Goal: Navigation & Orientation: Understand site structure

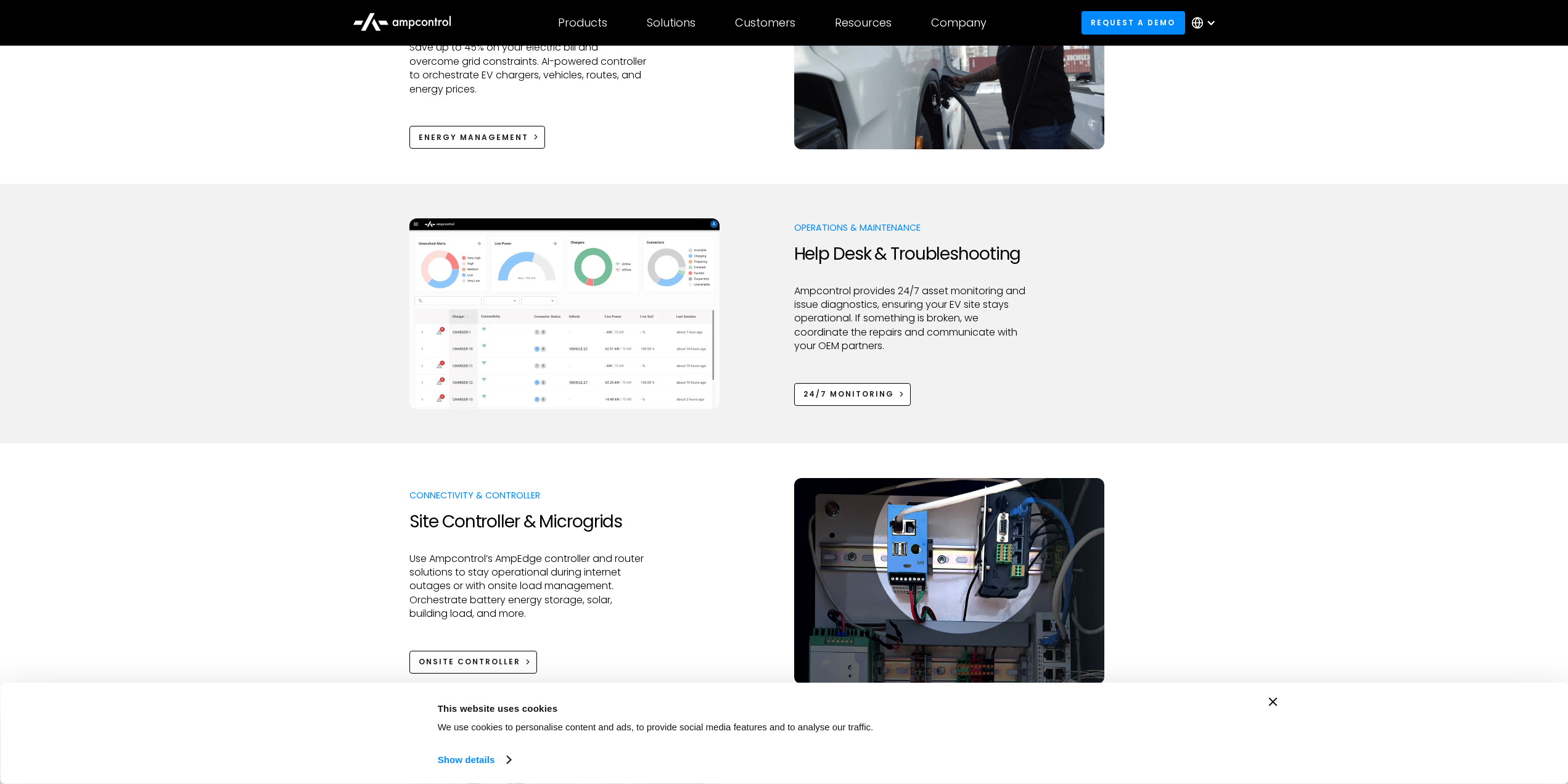
scroll to position [1110, 0]
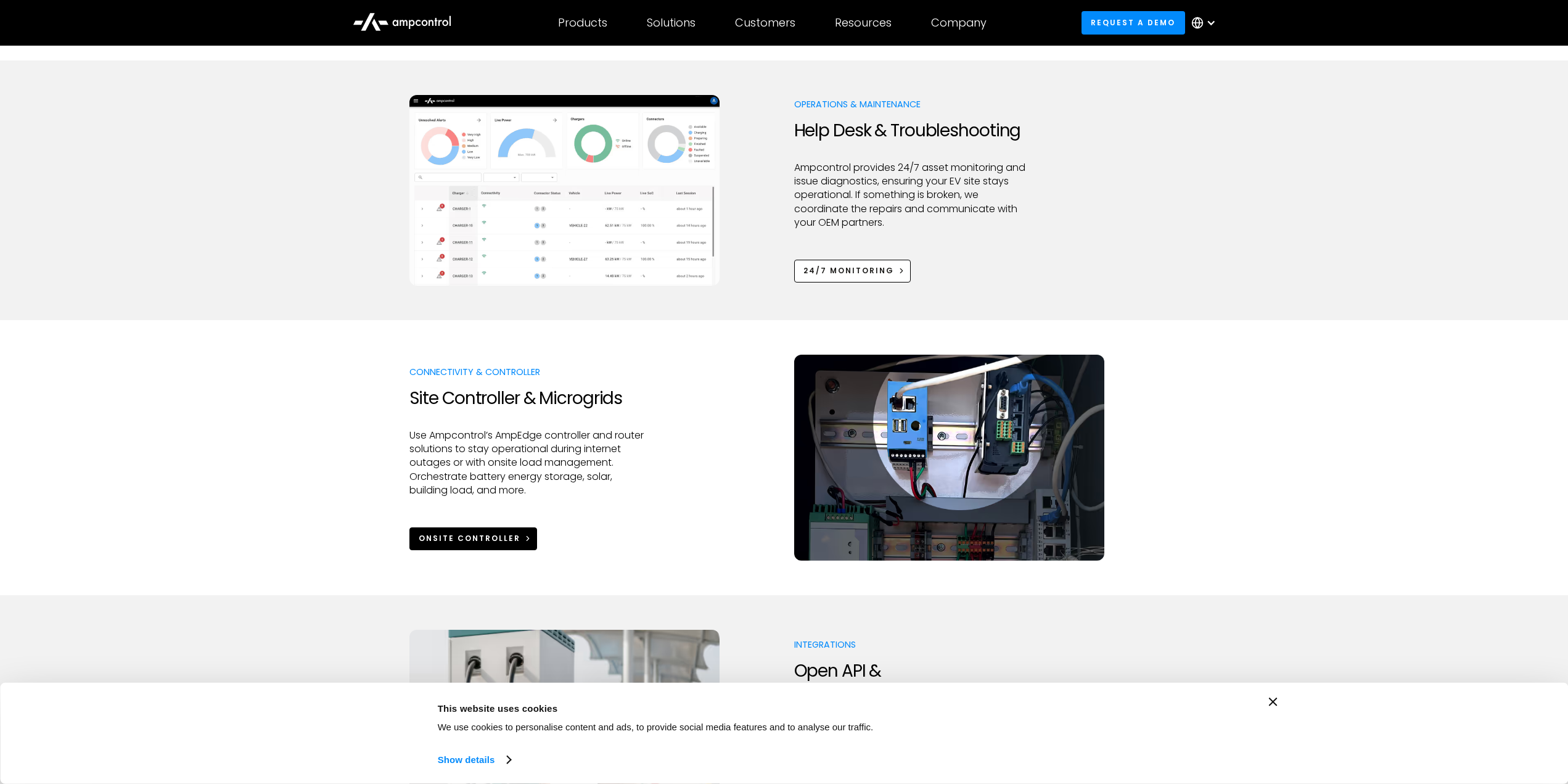
click at [492, 540] on div "Onsite Controller" at bounding box center [469, 538] width 102 height 11
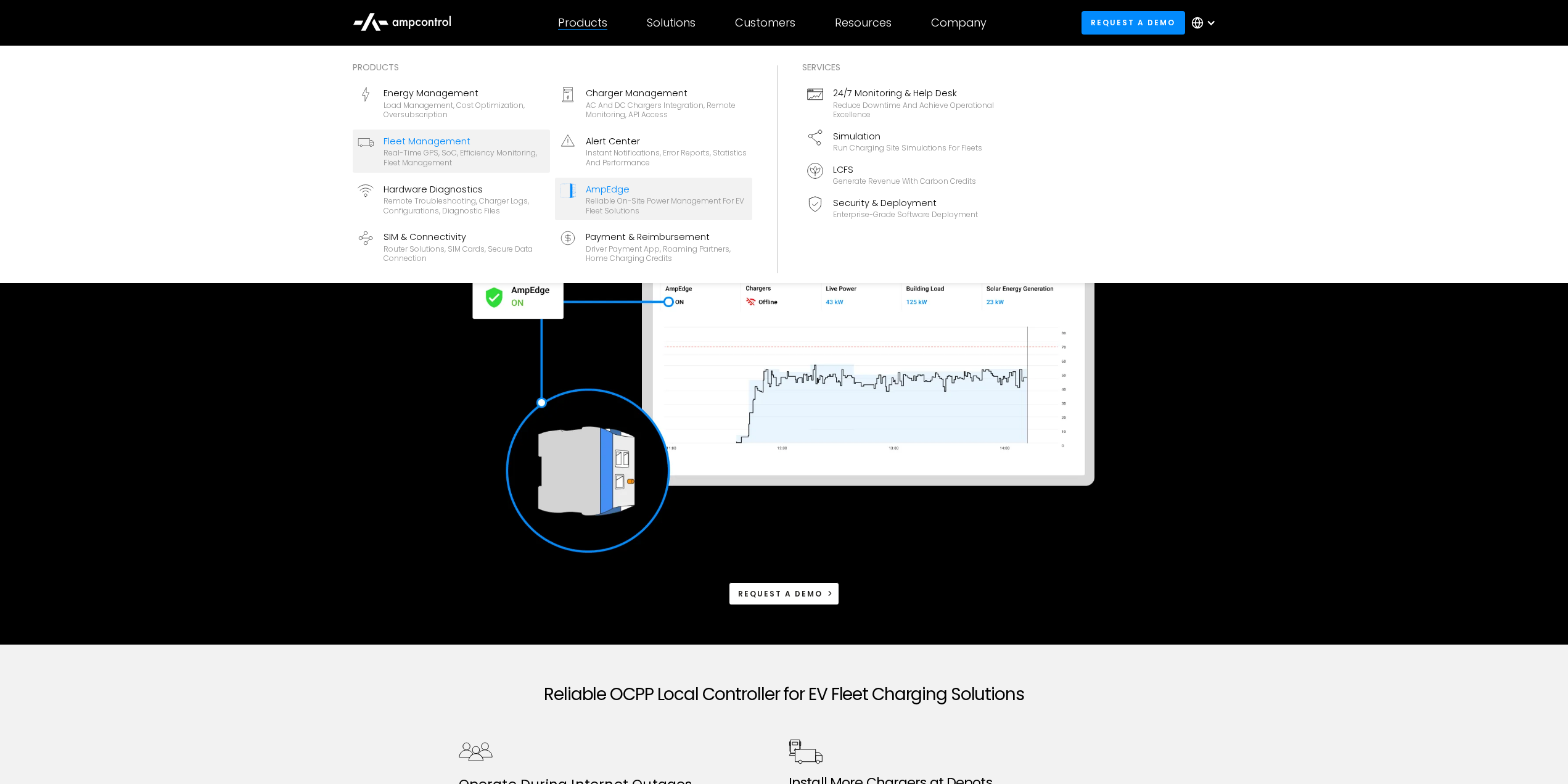
click at [445, 140] on div "Fleet Management" at bounding box center [464, 141] width 161 height 13
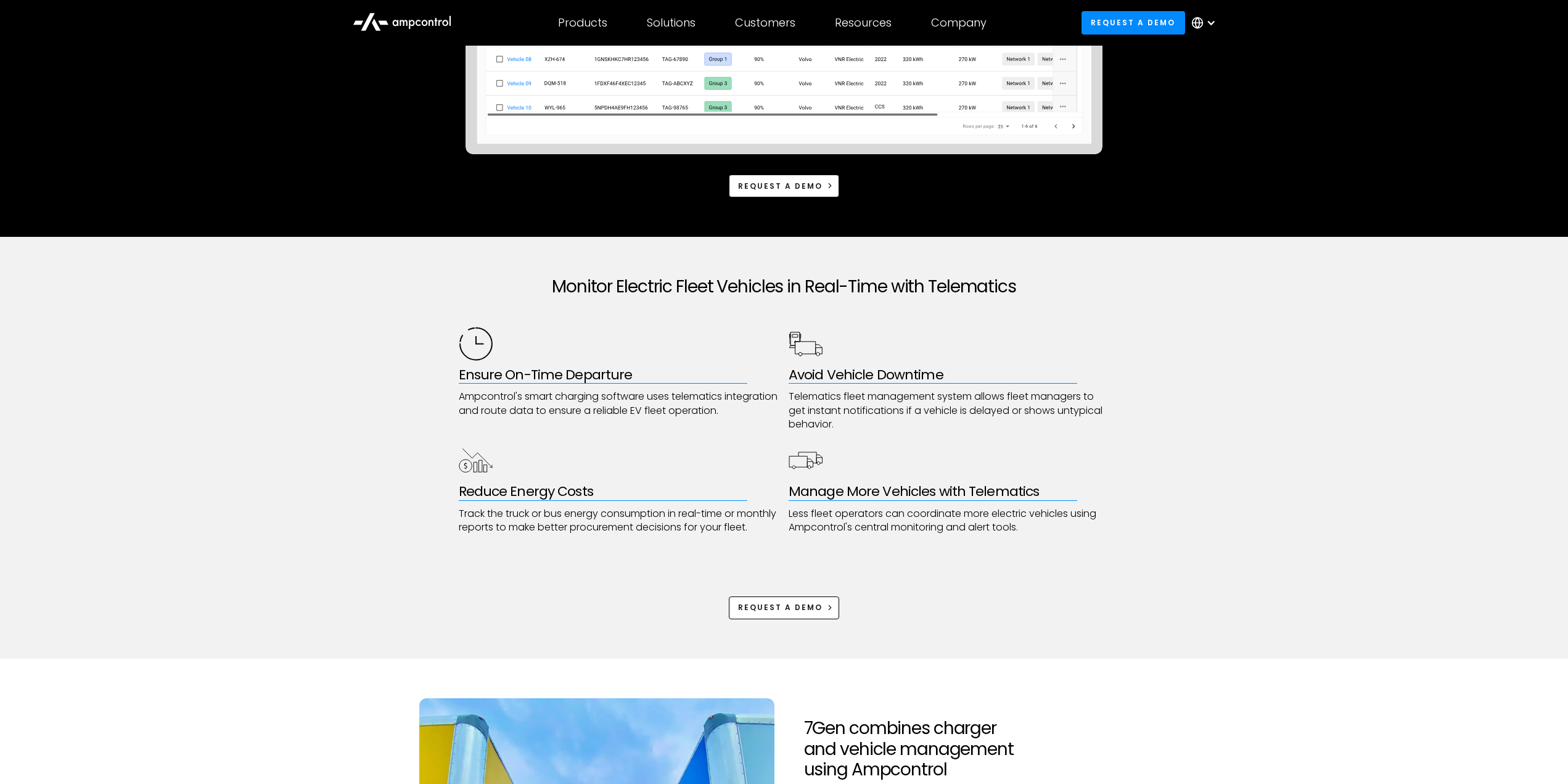
scroll to position [452, 0]
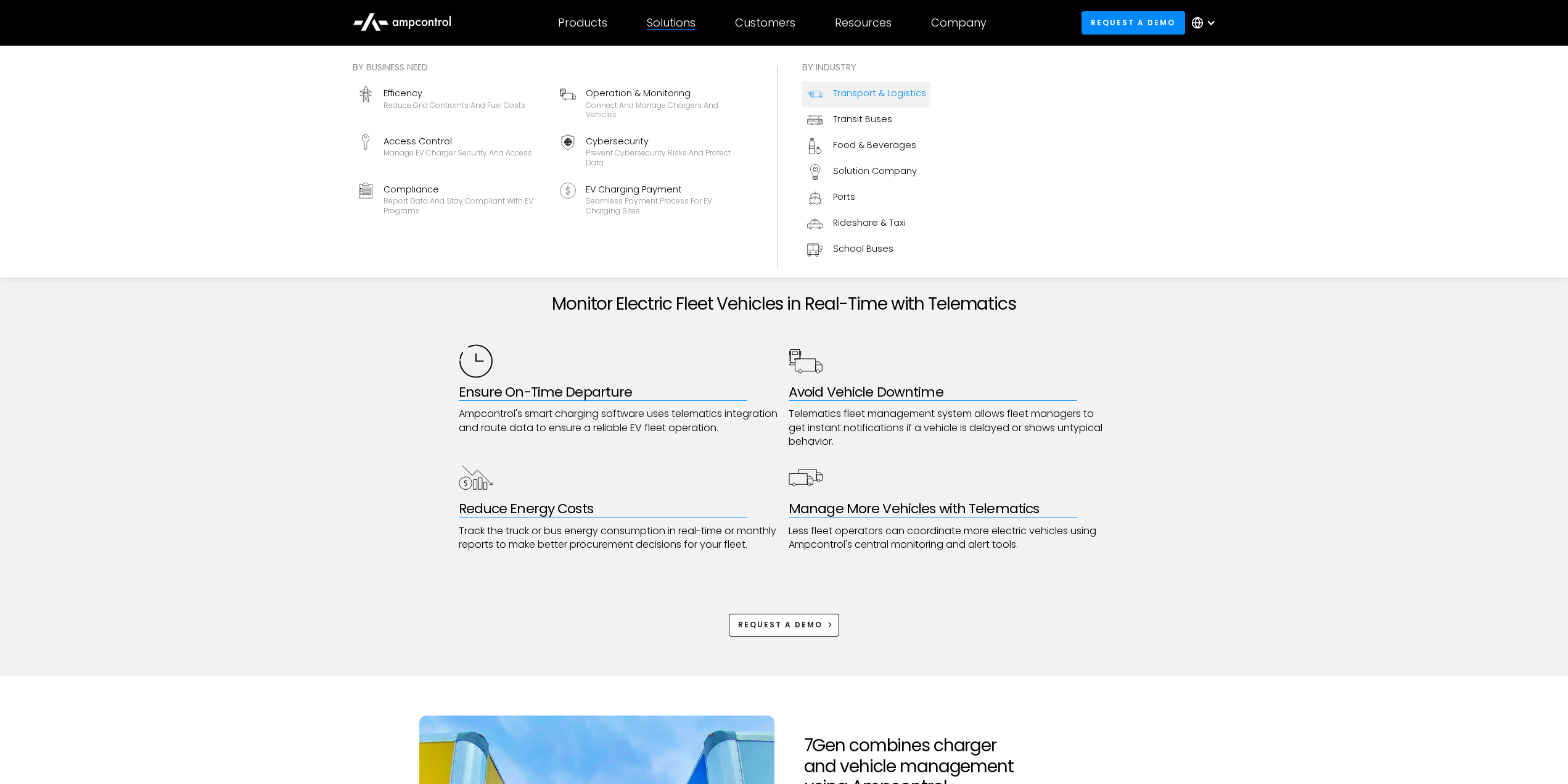
click at [859, 90] on div "Transport & Logistics" at bounding box center [880, 93] width 93 height 13
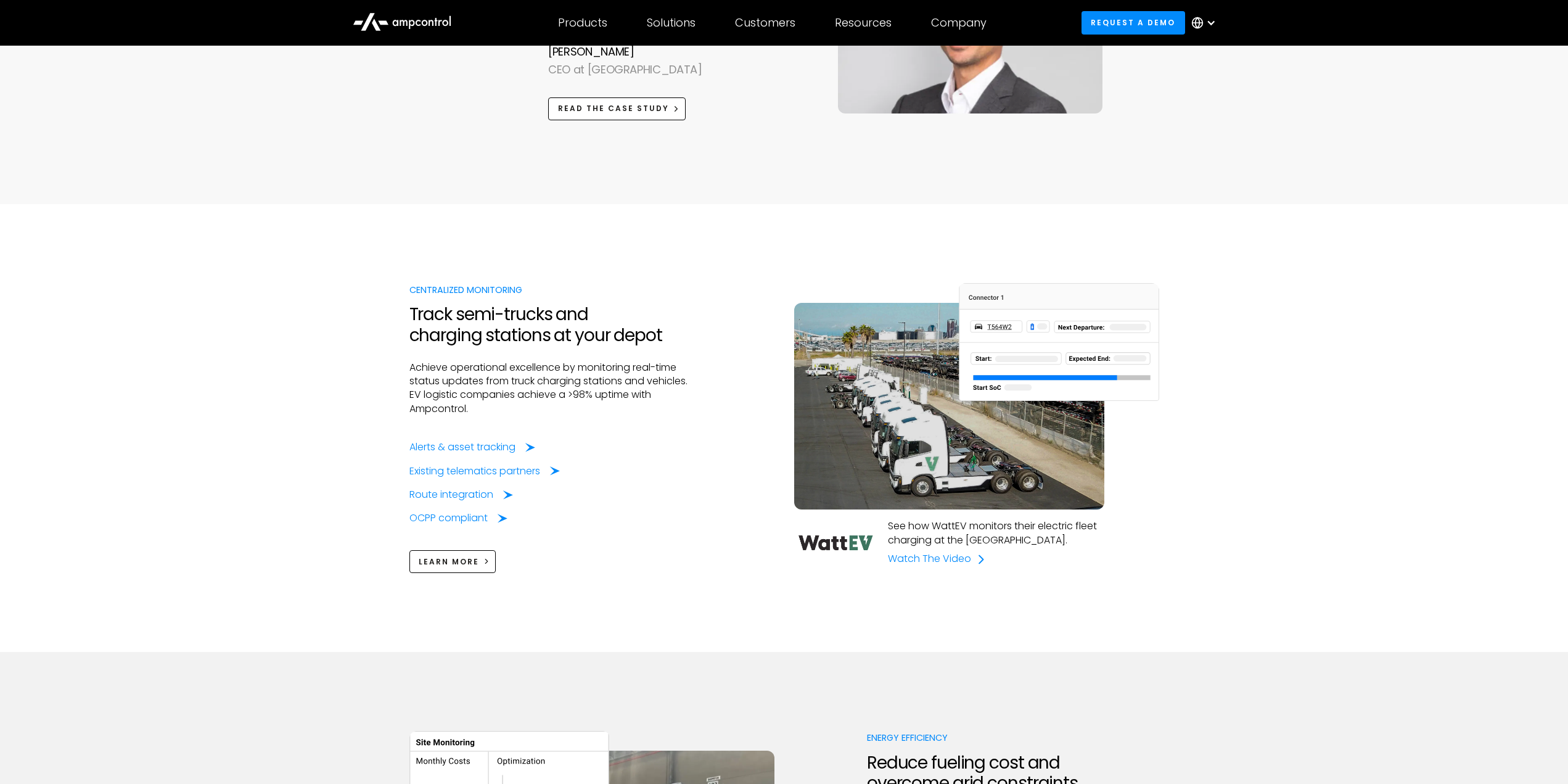
scroll to position [945, 0]
